Goal: Find specific page/section: Find specific page/section

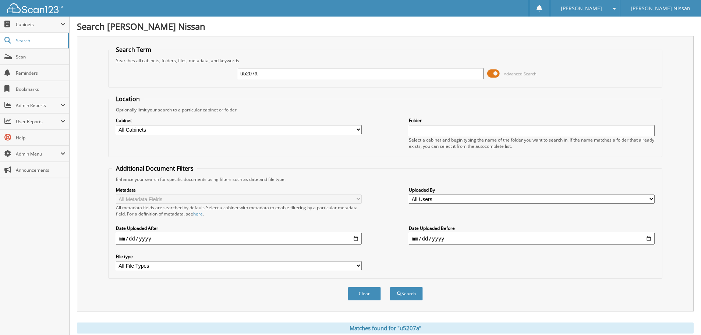
drag, startPoint x: 270, startPoint y: 74, endPoint x: 228, endPoint y: 74, distance: 42.0
click at [228, 74] on div "u5207a Advanced Search" at bounding box center [385, 74] width 546 height 20
type input "014105"
click at [390, 287] on button "Search" at bounding box center [406, 294] width 33 height 14
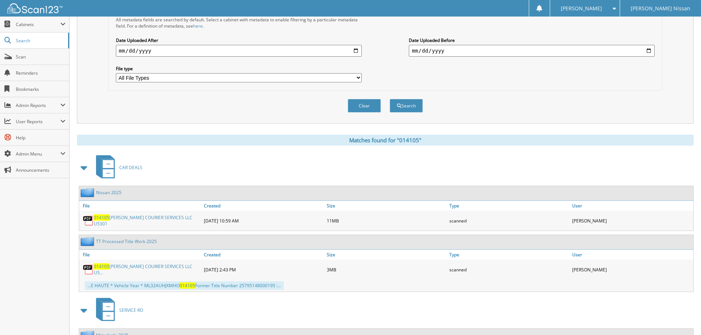
scroll to position [221, 0]
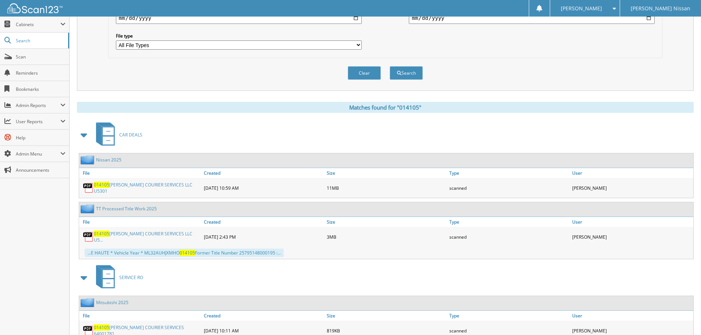
click at [145, 190] on link "014105 [PERSON_NAME] COURIER SERVICES LLC U5301" at bounding box center [147, 188] width 106 height 13
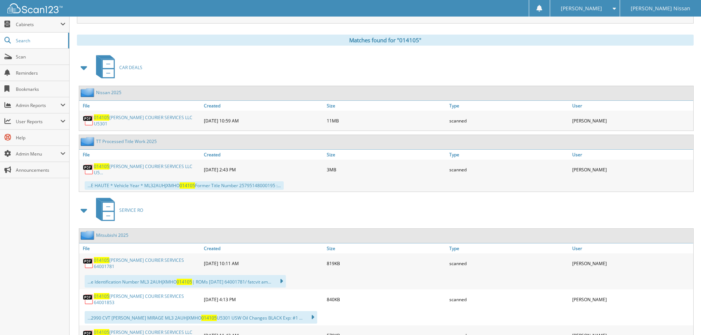
scroll to position [295, 0]
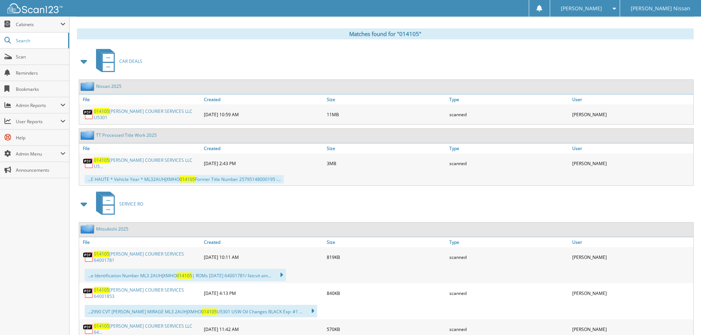
click at [130, 161] on link "014105 [PERSON_NAME] COURIER SERVICES LLC U5..." at bounding box center [147, 163] width 106 height 13
